Goal: Task Accomplishment & Management: Manage account settings

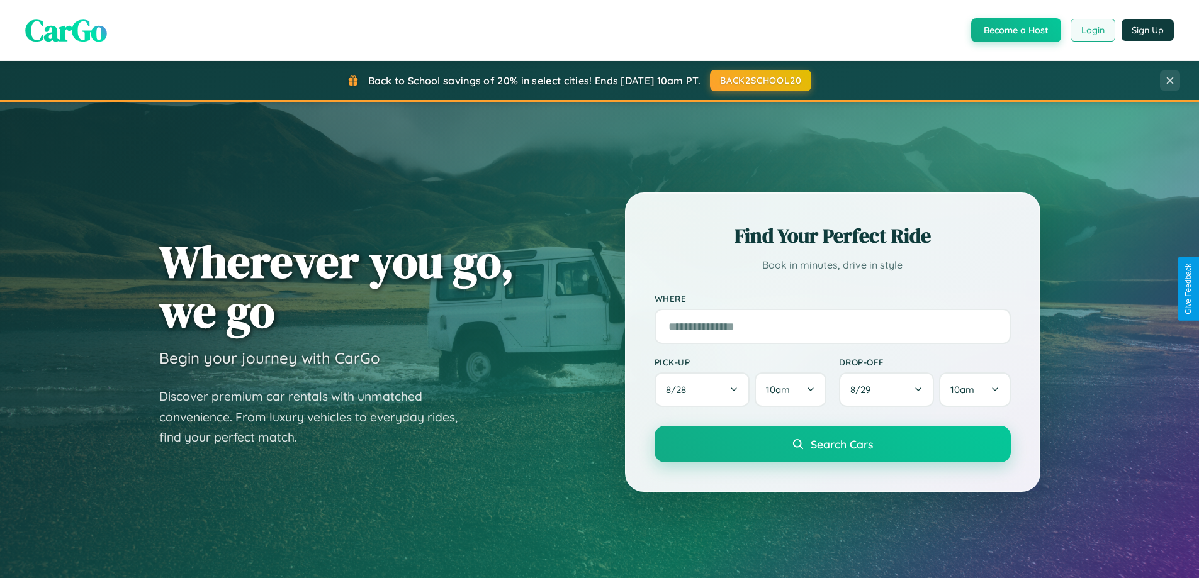
click at [1092, 30] on button "Login" at bounding box center [1092, 30] width 45 height 23
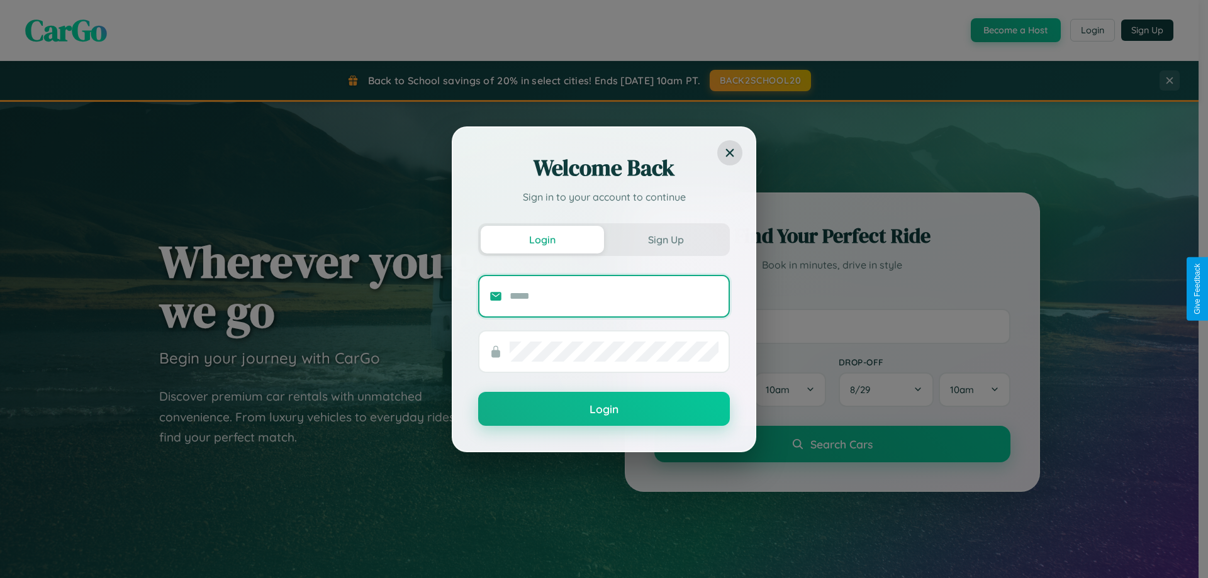
click at [614, 296] on input "text" at bounding box center [614, 296] width 209 height 20
type input "**********"
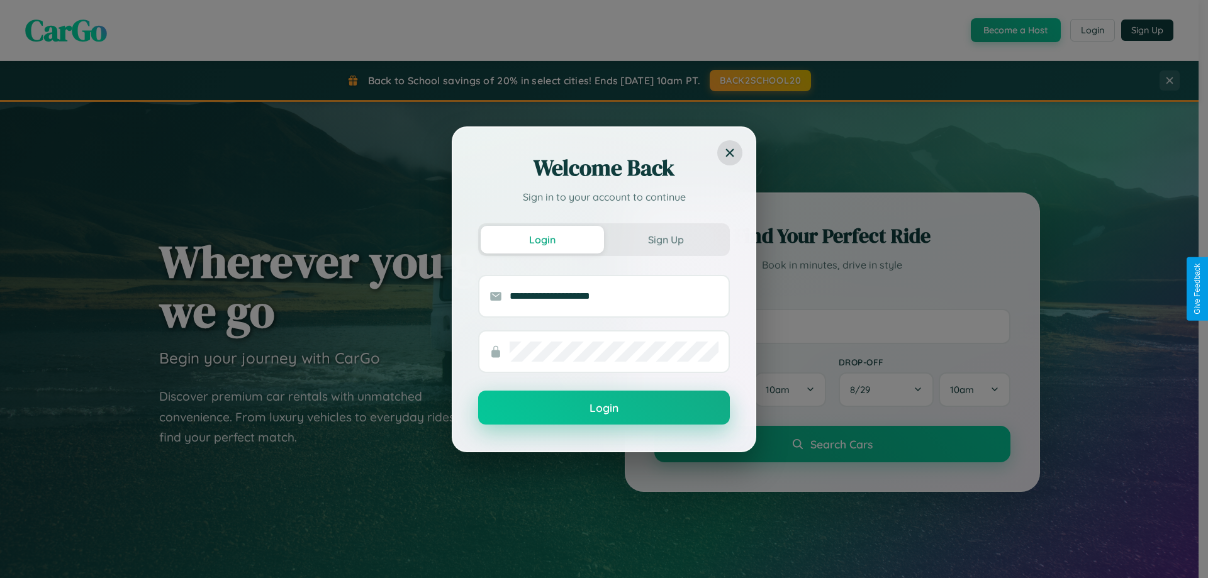
click at [604, 408] on button "Login" at bounding box center [604, 408] width 252 height 34
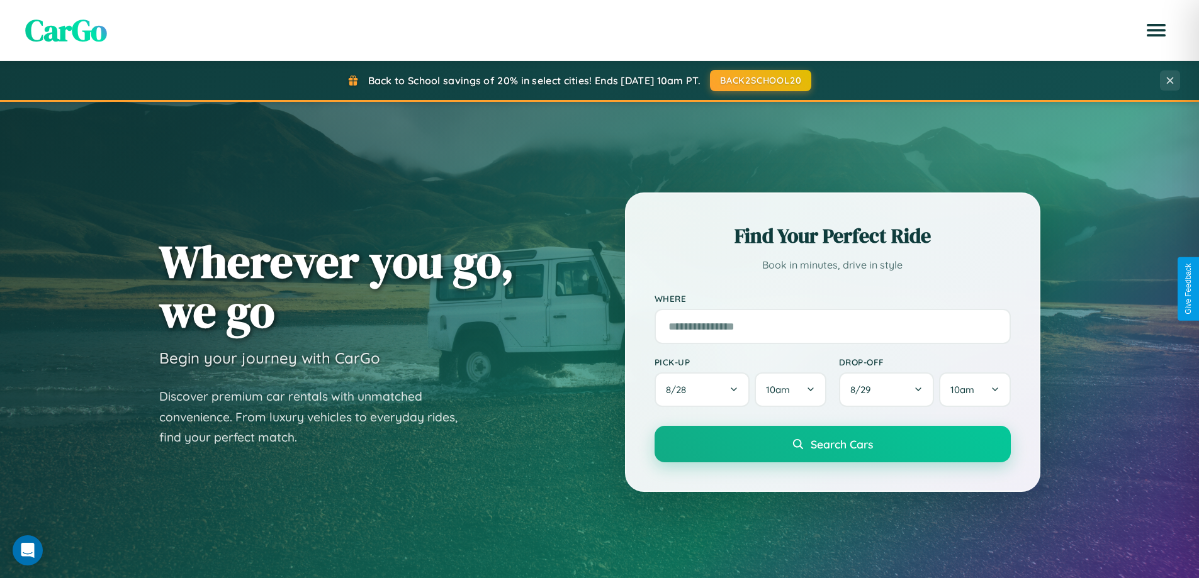
scroll to position [542, 0]
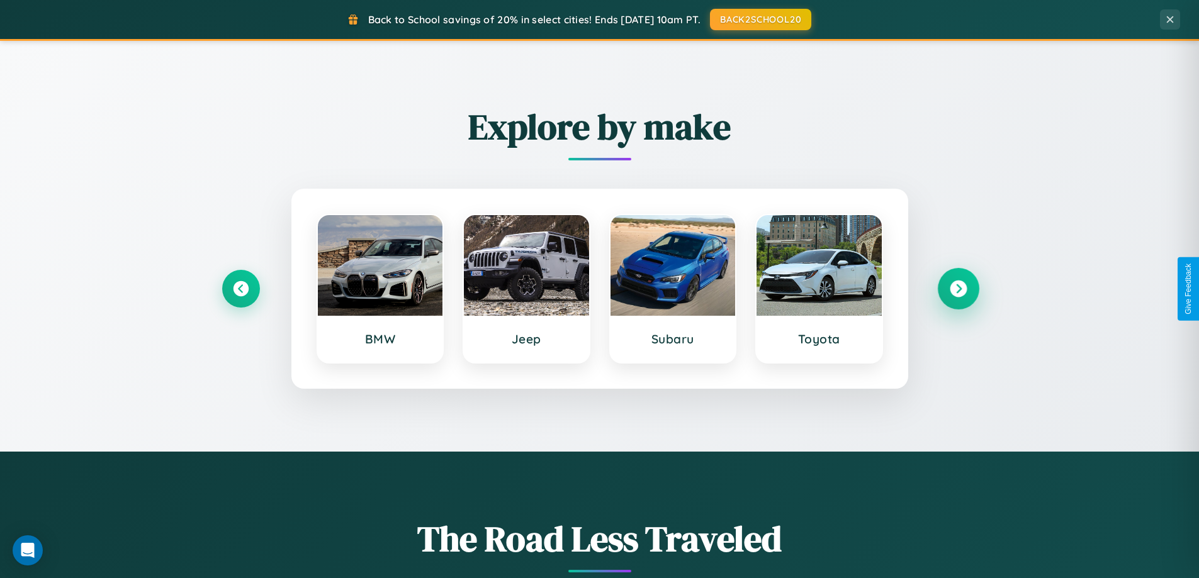
click at [958, 289] on icon at bounding box center [957, 289] width 17 height 17
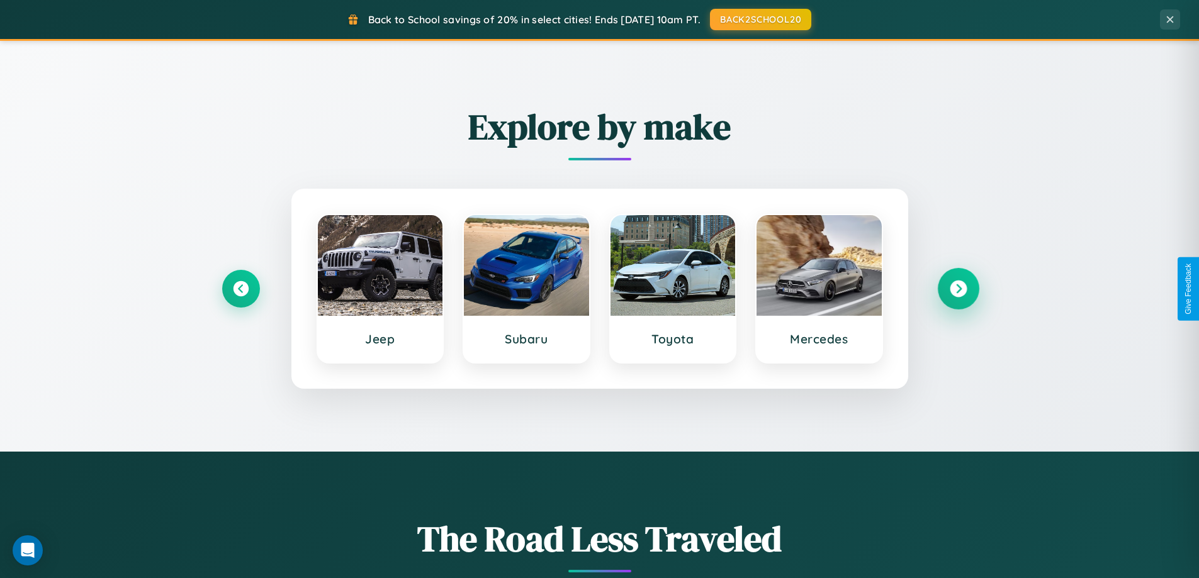
click at [958, 289] on icon at bounding box center [957, 289] width 17 height 17
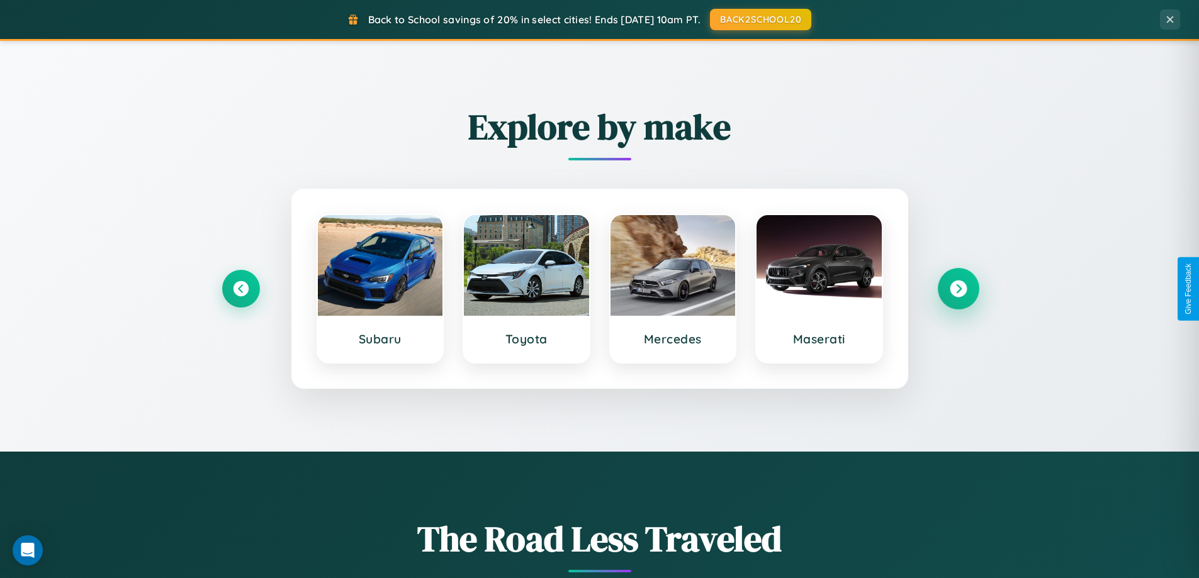
click at [958, 289] on icon at bounding box center [957, 289] width 17 height 17
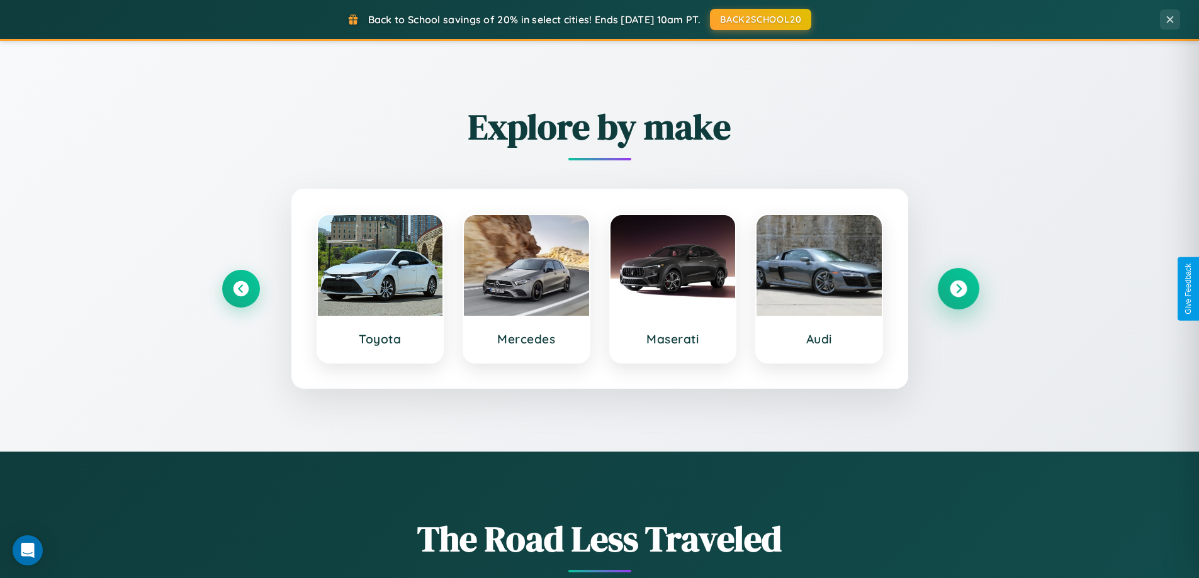
click at [958, 289] on icon at bounding box center [957, 289] width 17 height 17
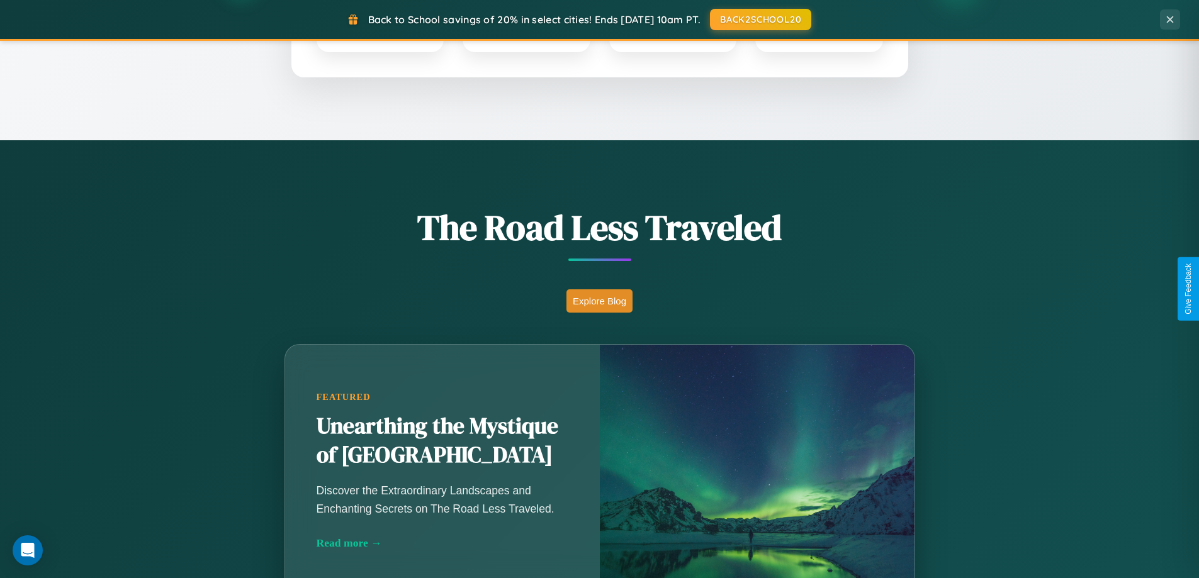
scroll to position [866, 0]
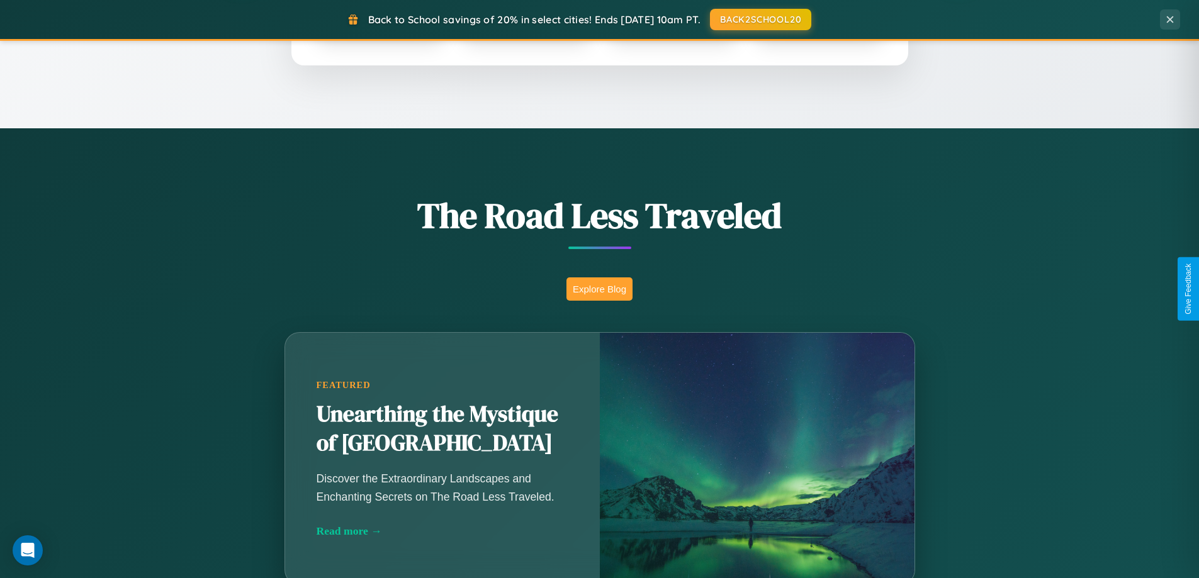
click at [599, 289] on button "Explore Blog" at bounding box center [599, 288] width 66 height 23
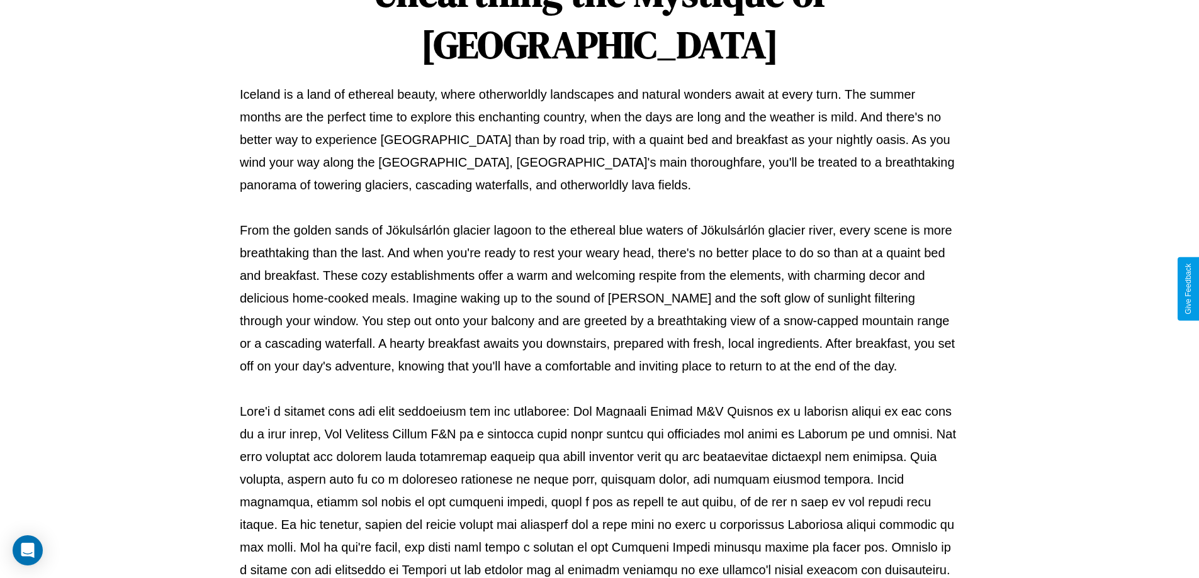
scroll to position [407, 0]
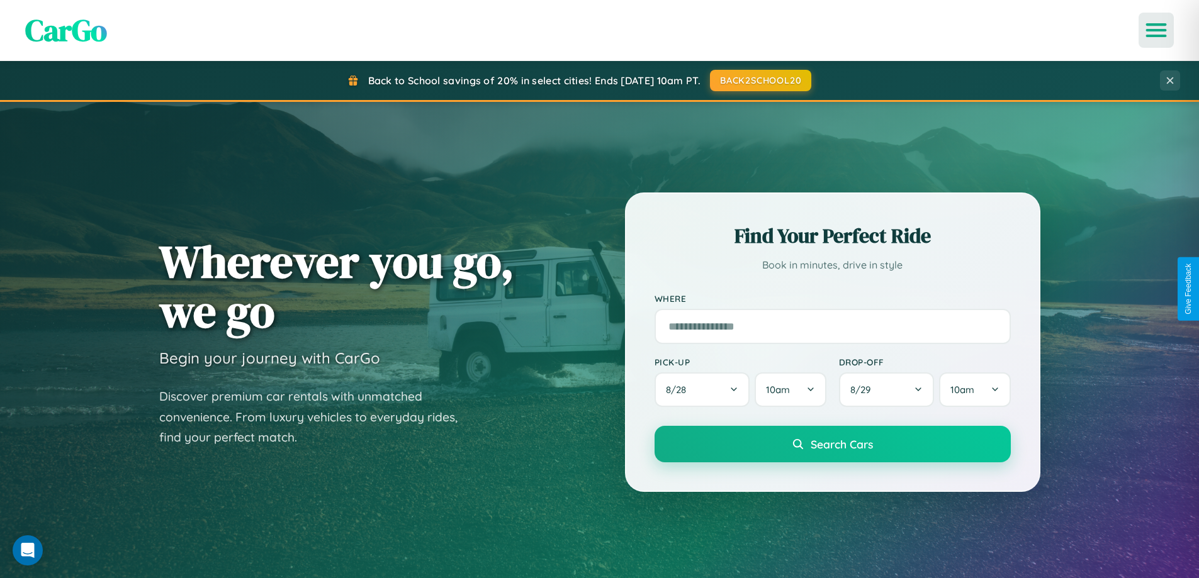
click at [1156, 30] on icon "Open menu" at bounding box center [1156, 30] width 18 height 11
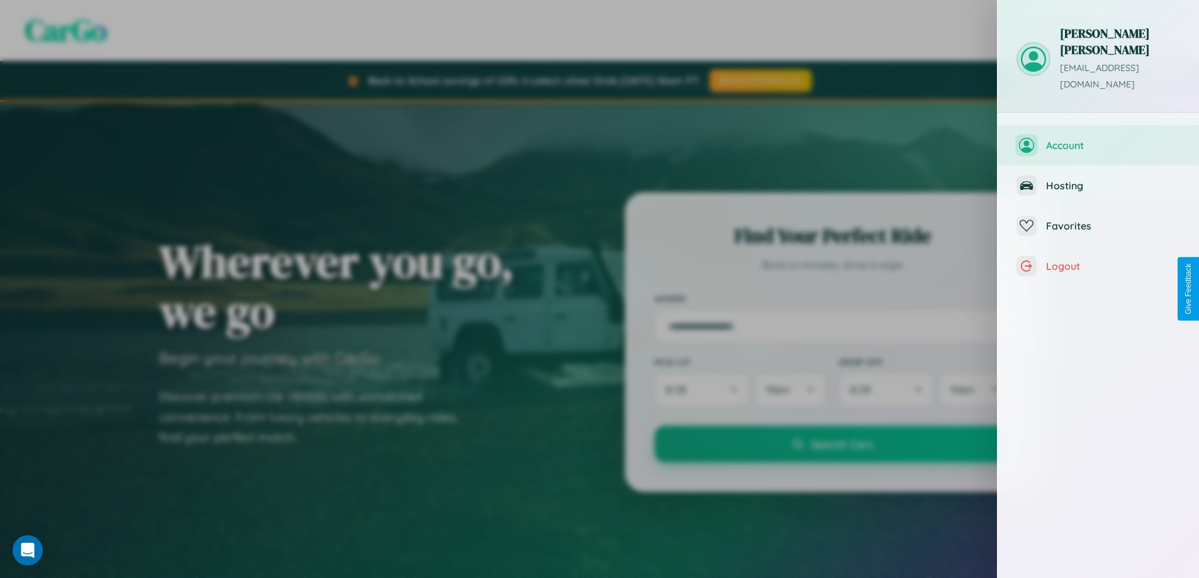
scroll to position [506, 0]
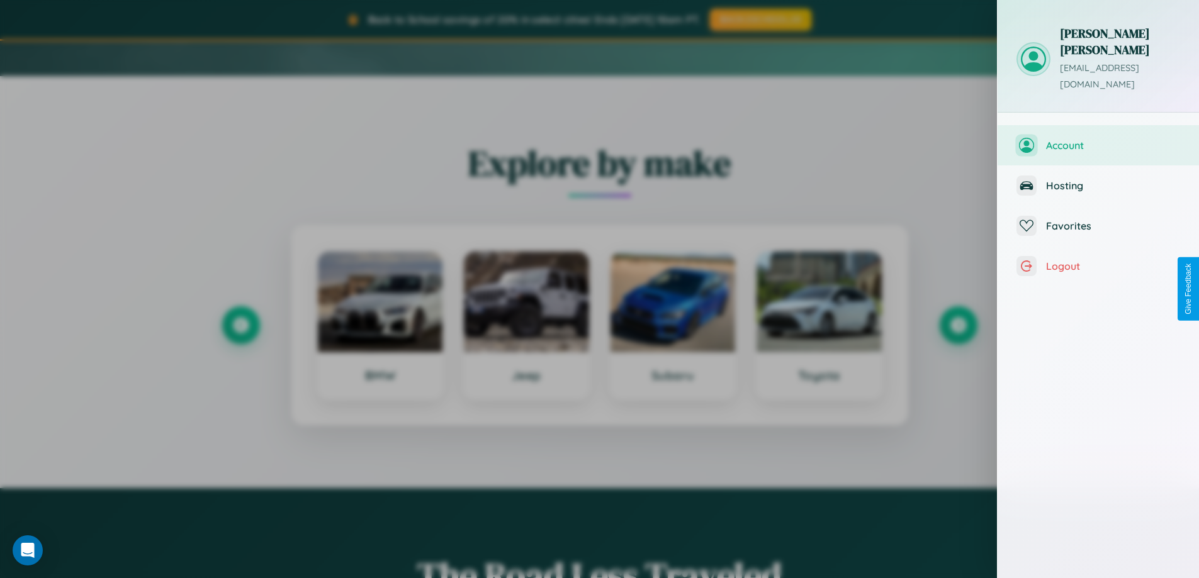
click at [1168, 139] on span "Account" at bounding box center [1113, 145] width 134 height 13
